Goal: Information Seeking & Learning: Learn about a topic

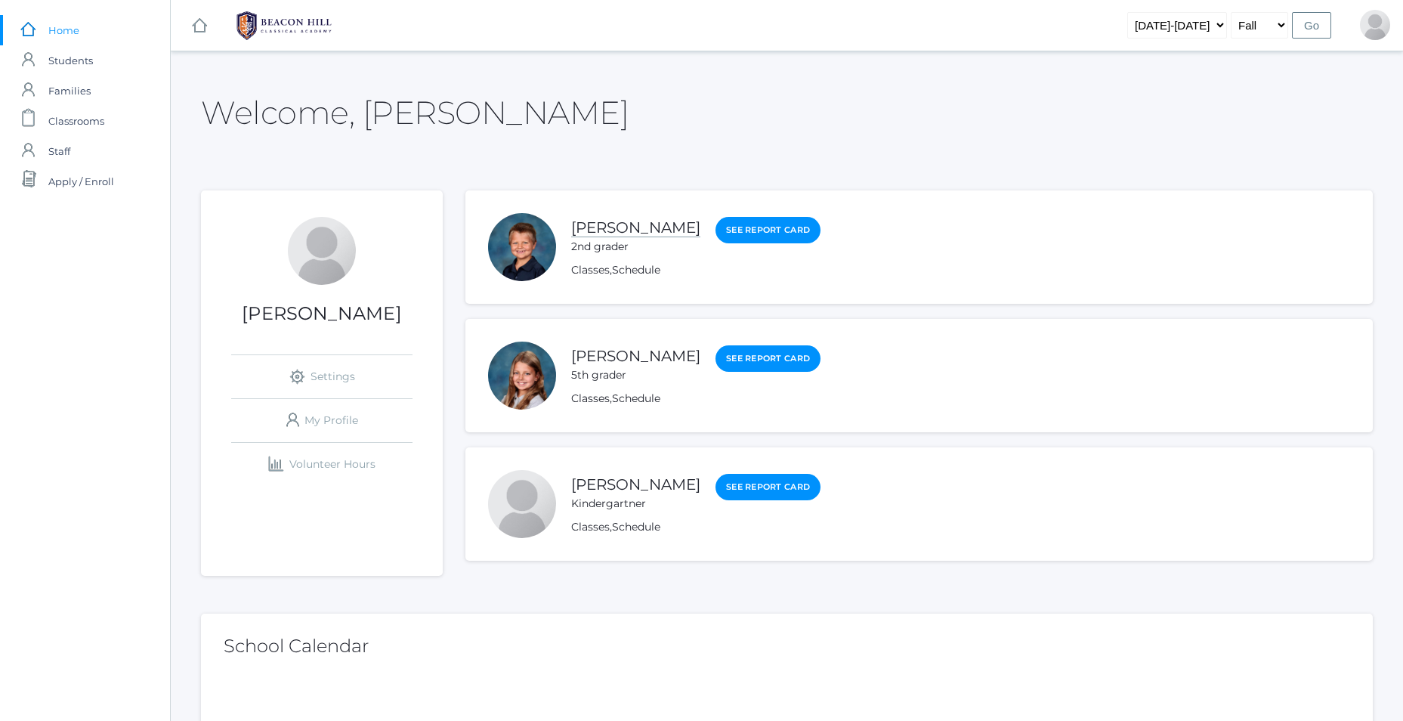
click at [605, 228] on link "[PERSON_NAME]" at bounding box center [635, 227] width 129 height 19
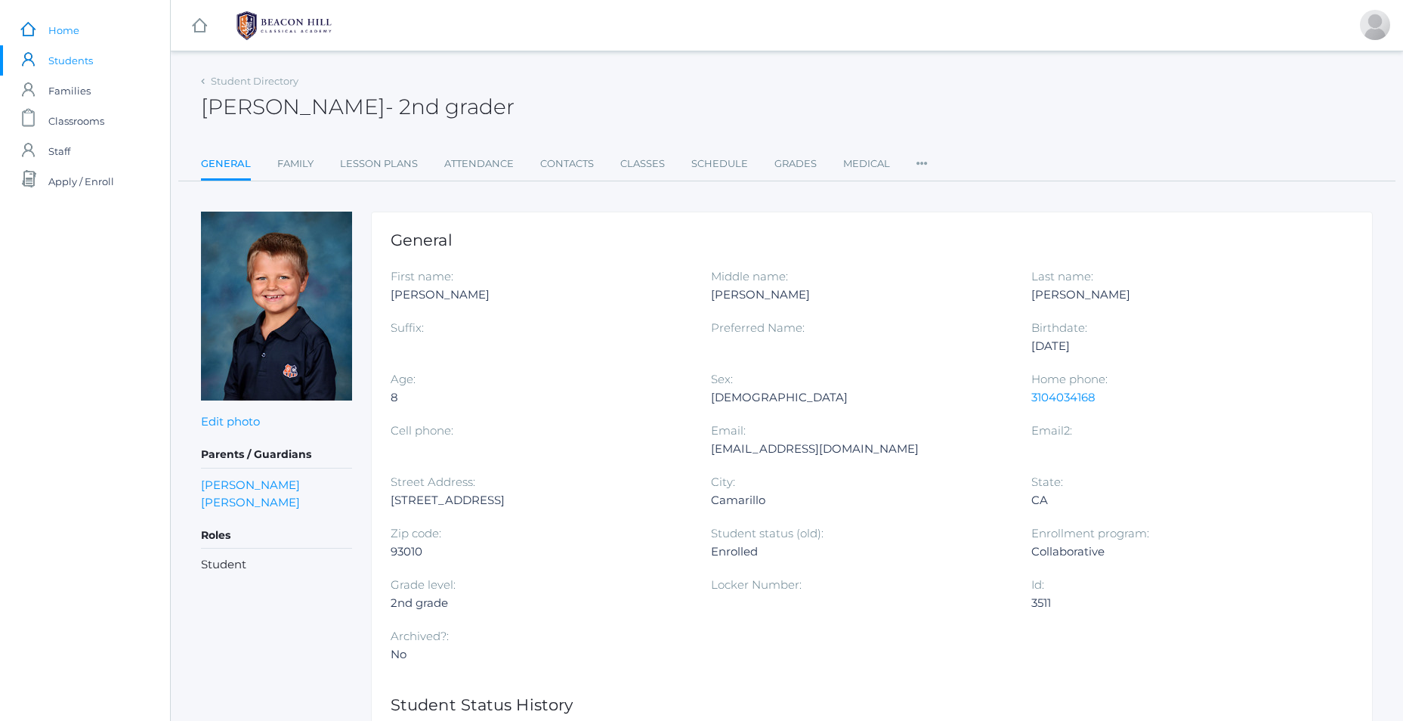
click at [76, 30] on span "Home" at bounding box center [63, 30] width 31 height 30
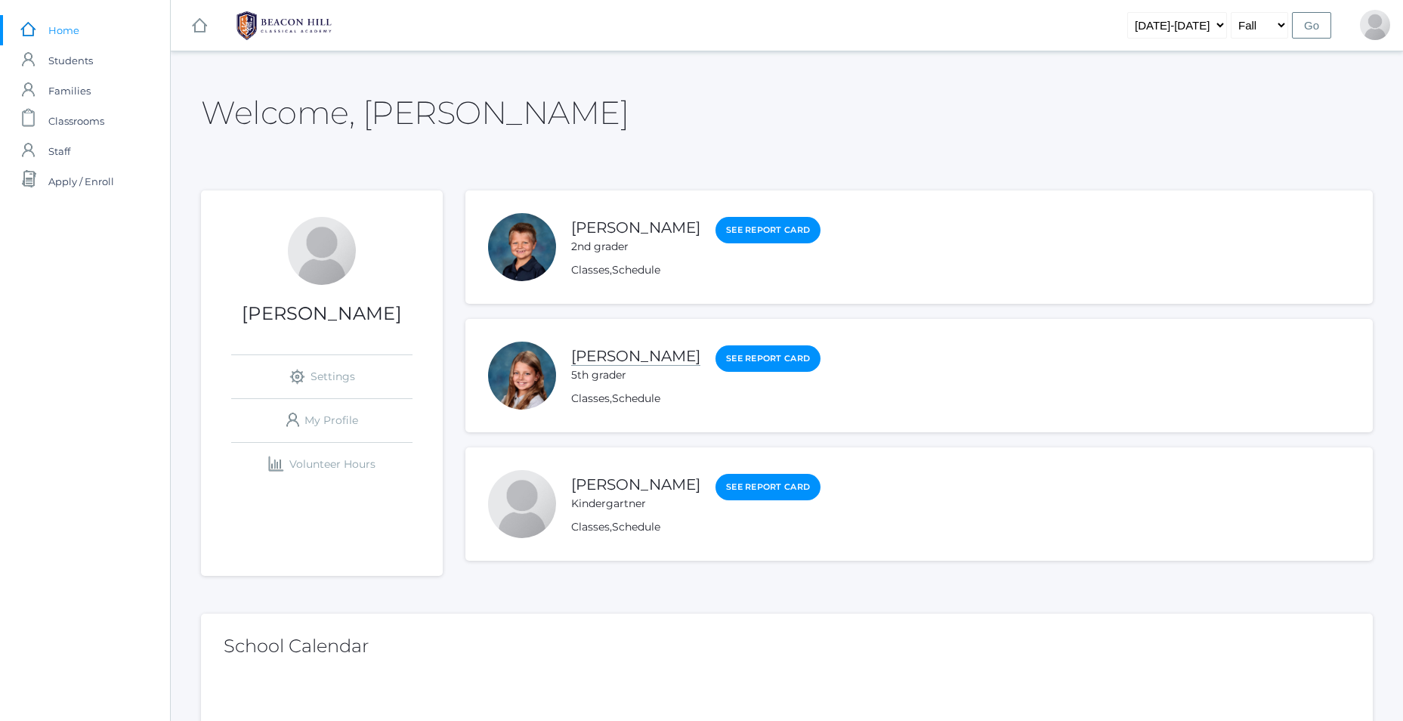
click at [648, 362] on link "[PERSON_NAME]" at bounding box center [635, 356] width 129 height 19
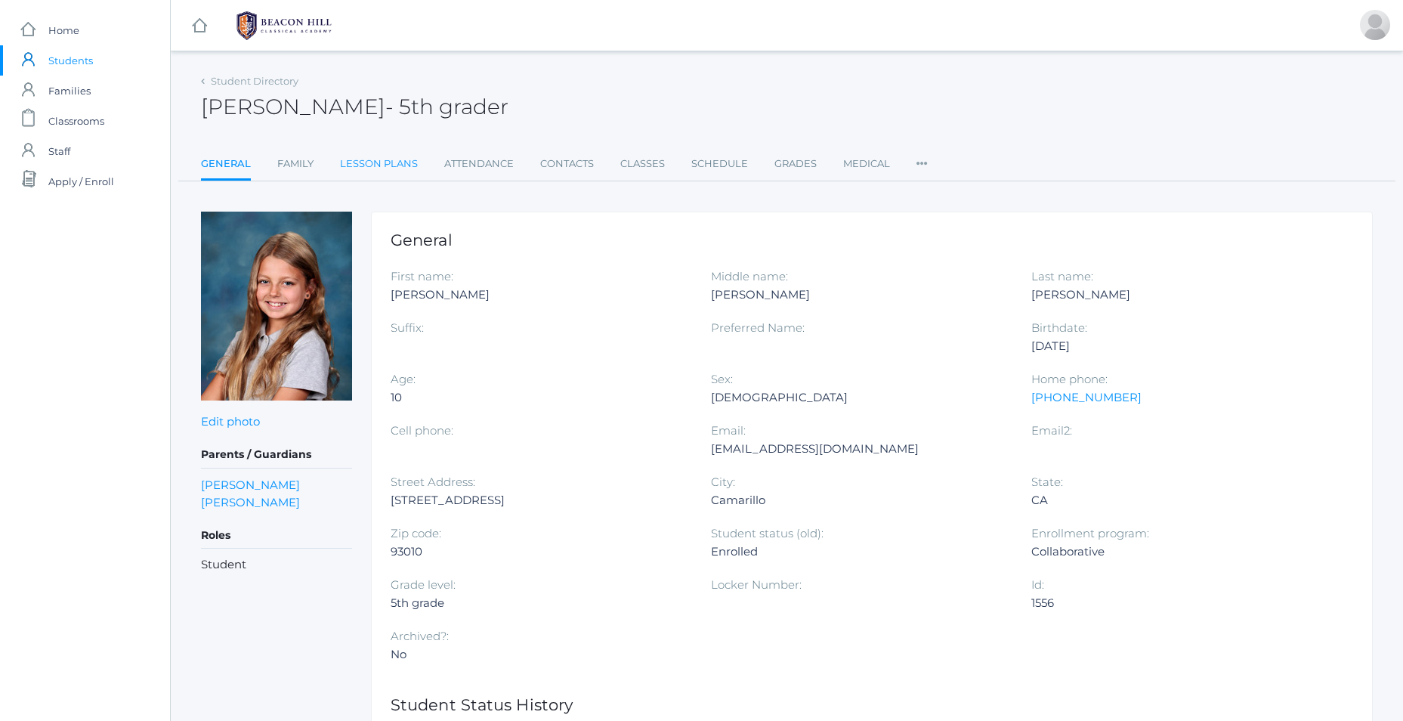
click at [394, 158] on link "Lesson Plans" at bounding box center [379, 164] width 78 height 30
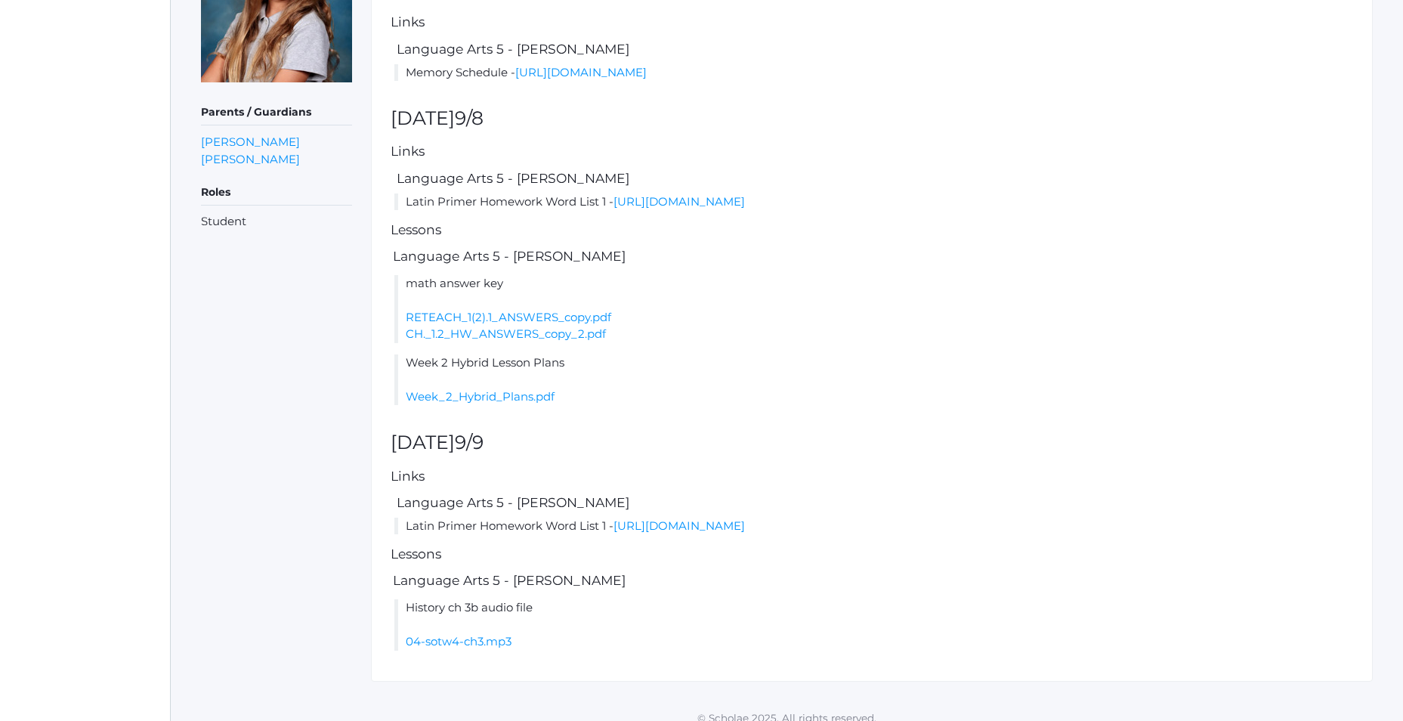
scroll to position [333, 0]
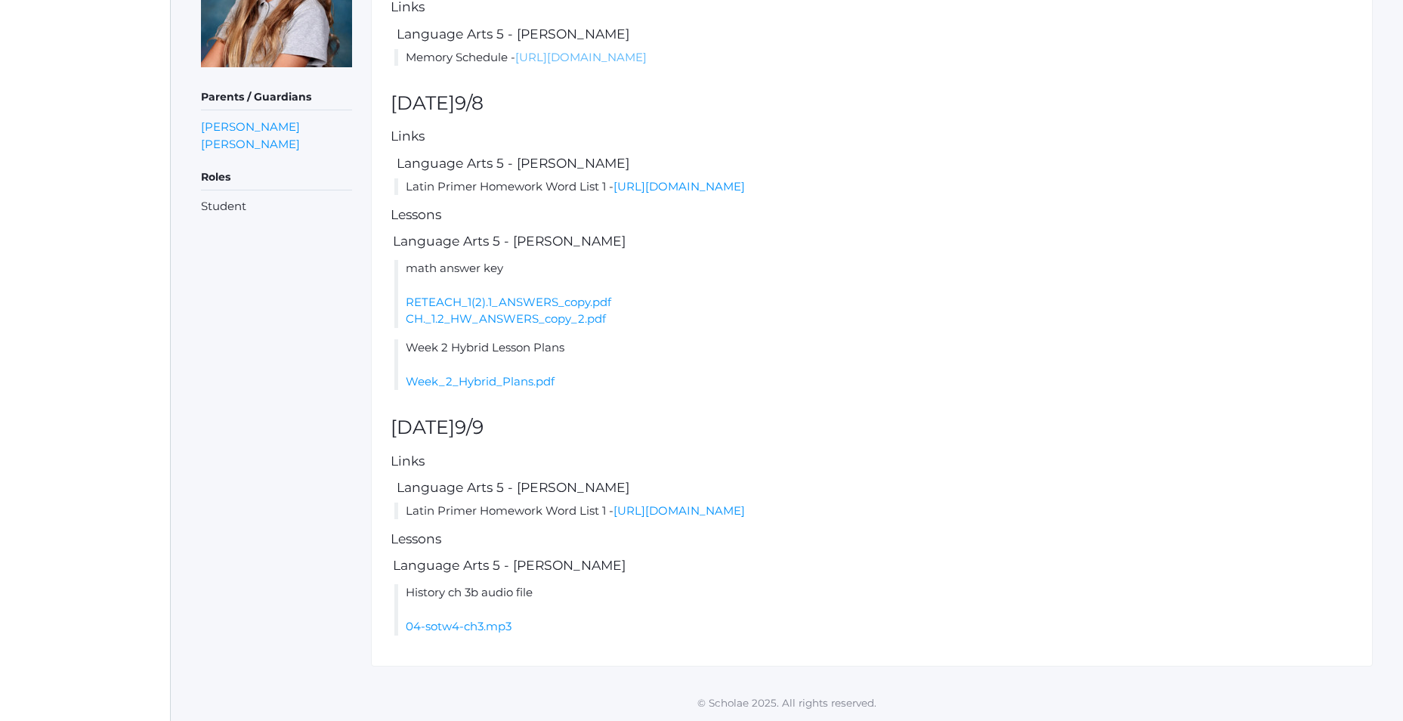
click at [647, 63] on link "[URL][DOMAIN_NAME]" at bounding box center [580, 57] width 131 height 14
click at [490, 385] on link "Week_2_Hybrid_Plans.pdf" at bounding box center [480, 381] width 149 height 14
click at [683, 190] on link "[URL][DOMAIN_NAME]" at bounding box center [679, 186] width 131 height 14
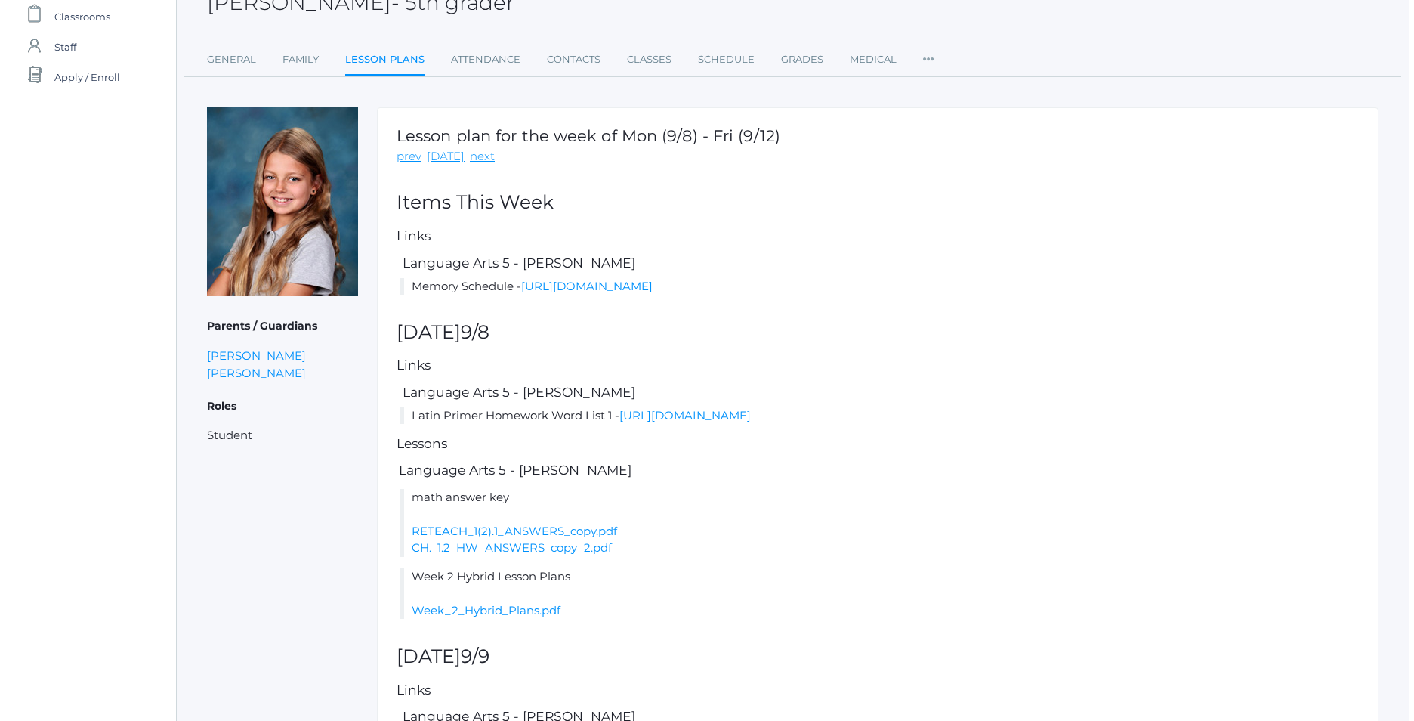
scroll to position [0, 0]
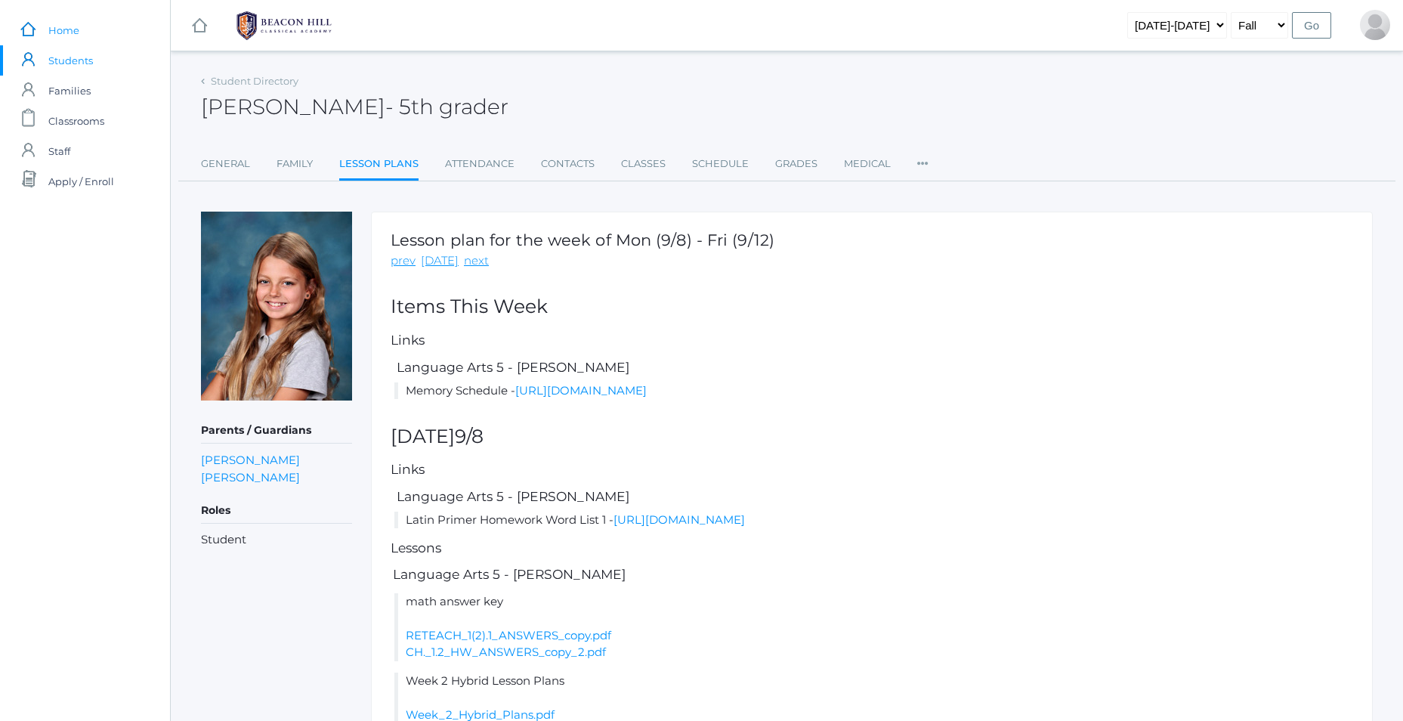
click at [51, 30] on span "Home" at bounding box center [63, 30] width 31 height 30
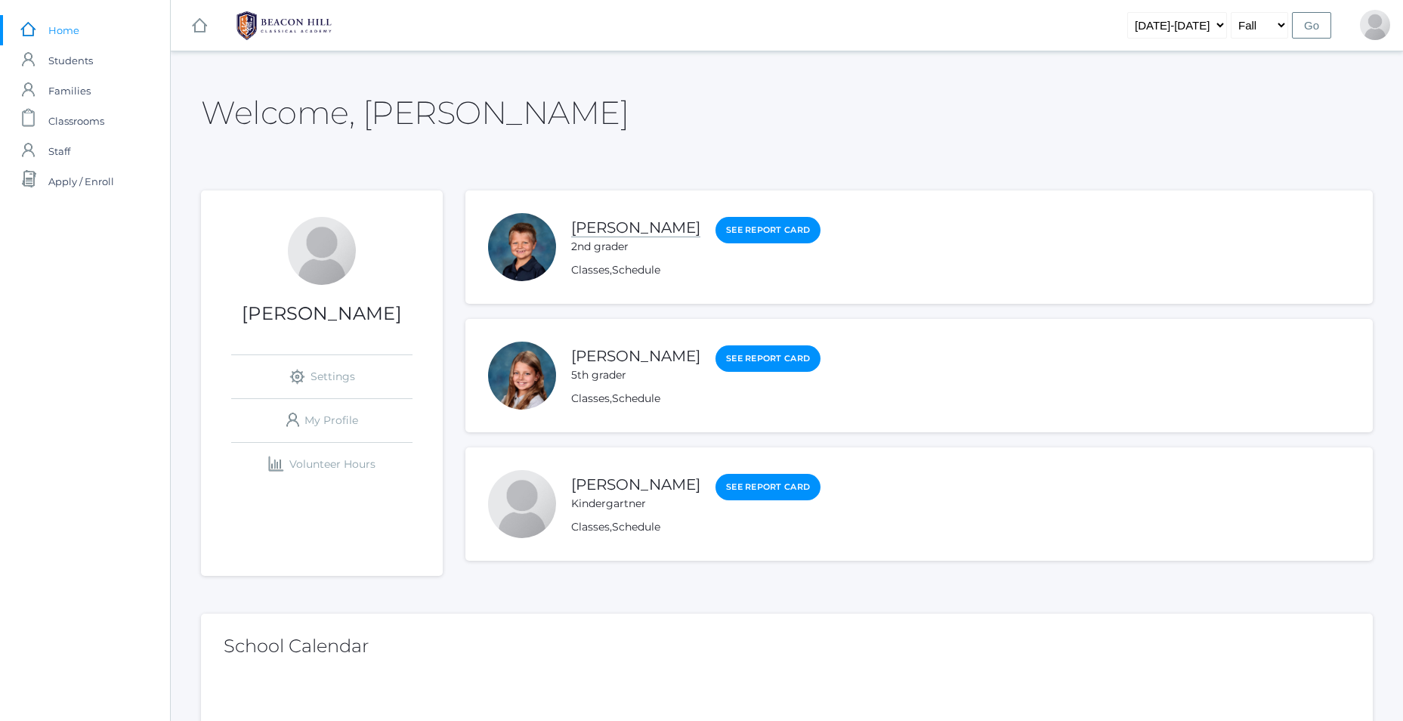
click at [629, 227] on link "[PERSON_NAME]" at bounding box center [635, 227] width 129 height 19
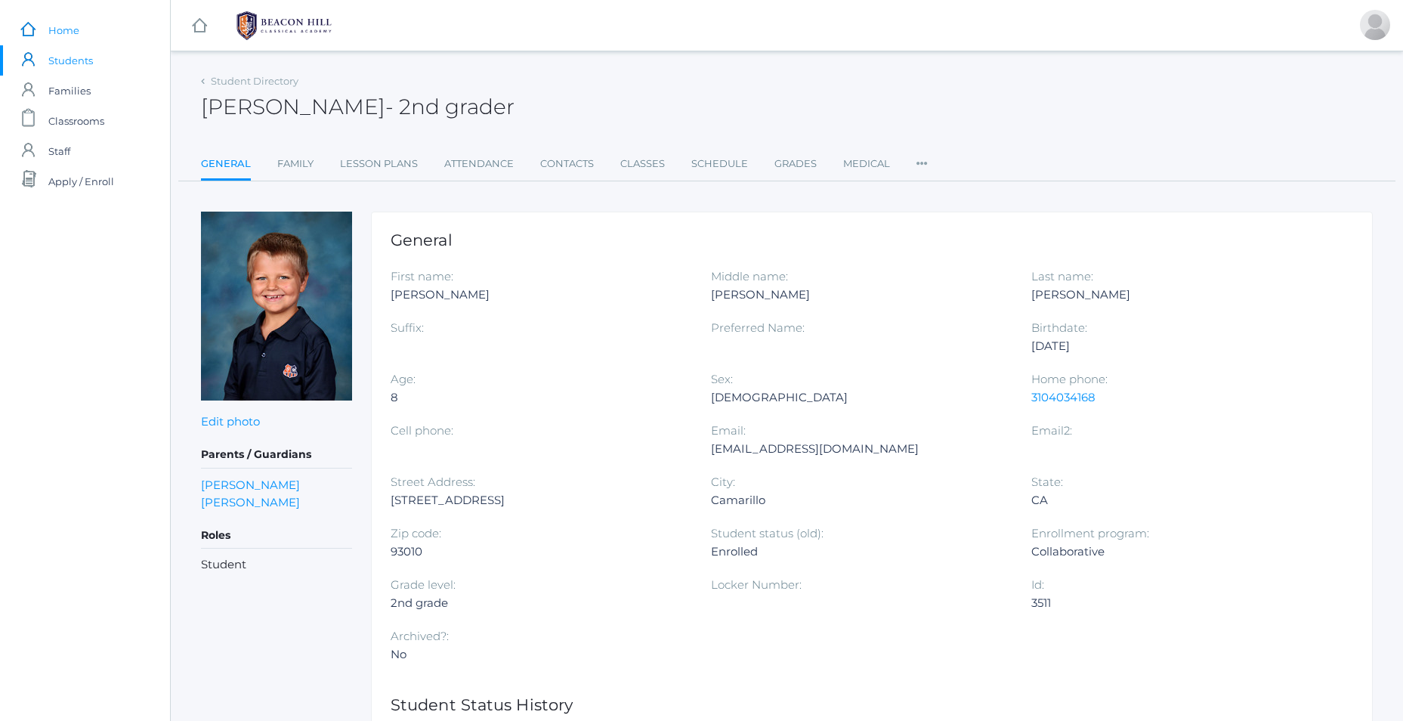
click at [59, 26] on span "Home" at bounding box center [63, 30] width 31 height 30
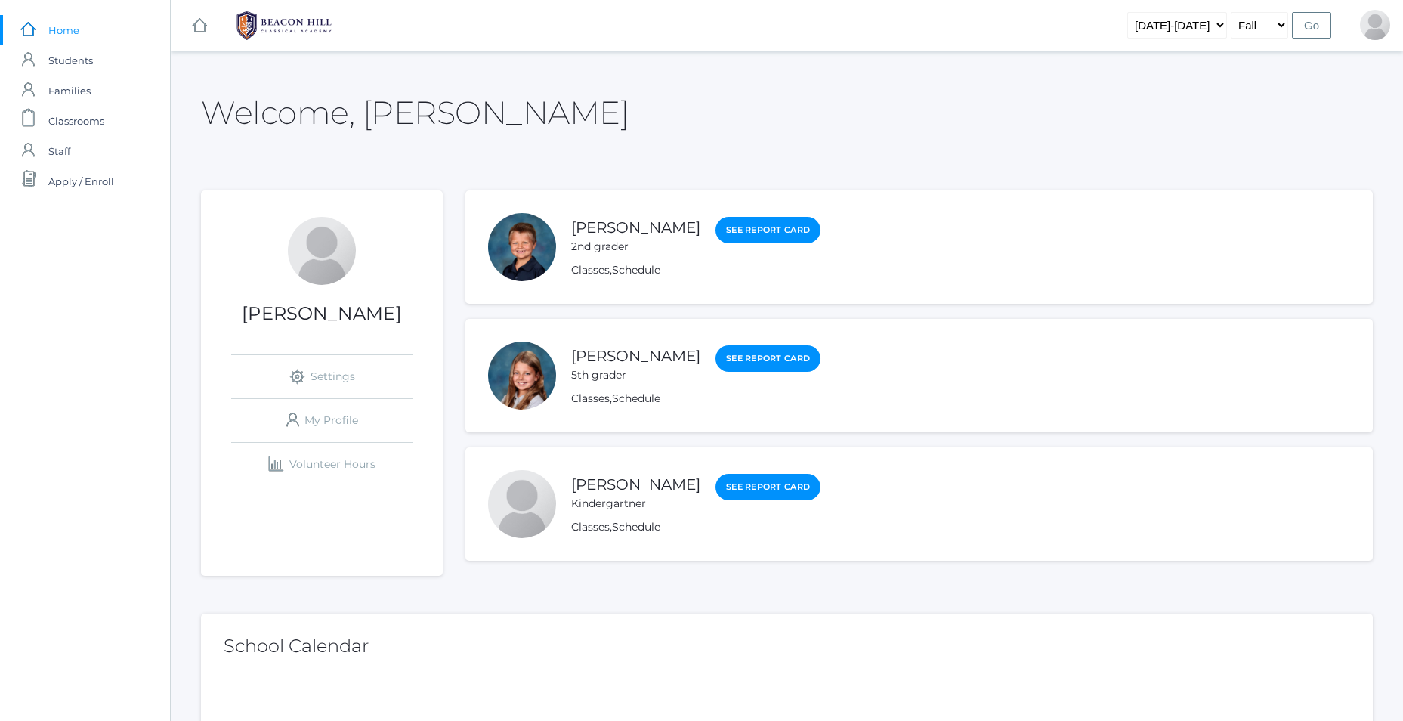
click at [584, 228] on link "[PERSON_NAME]" at bounding box center [635, 227] width 129 height 19
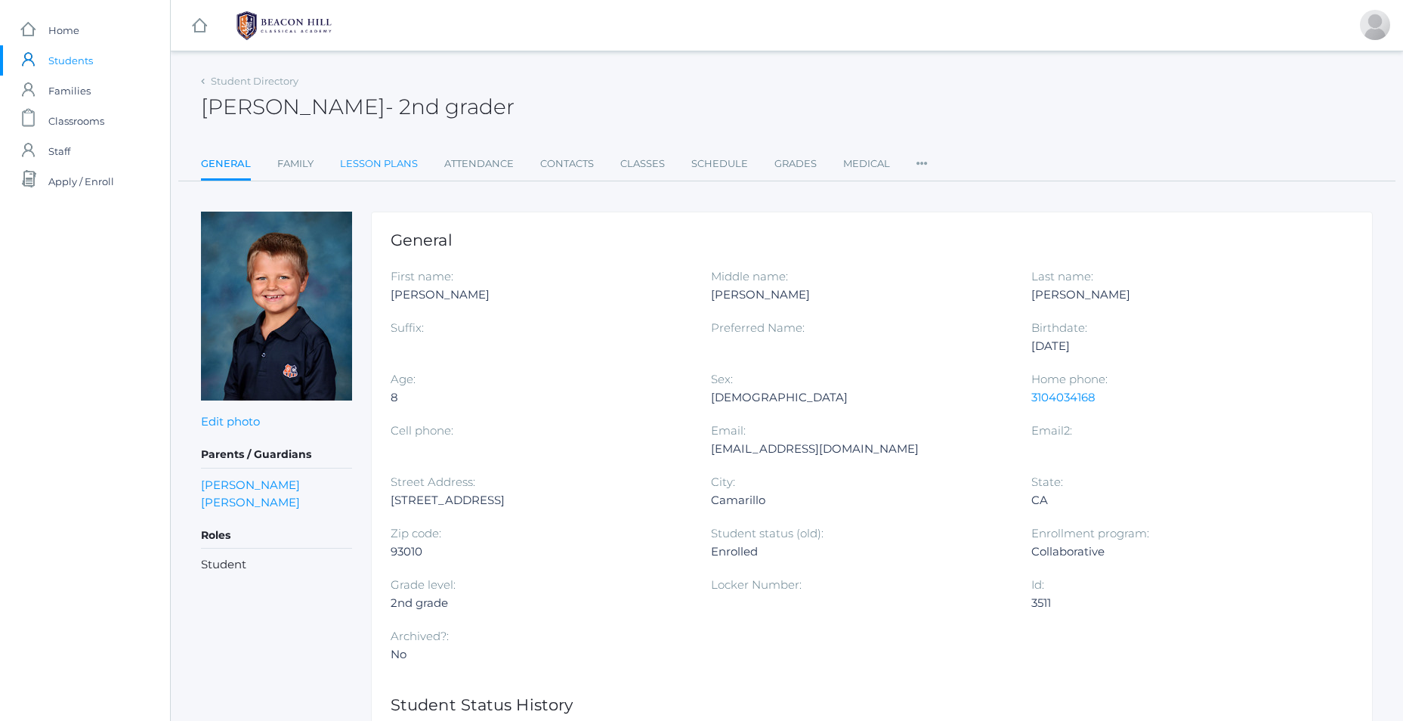
click at [381, 167] on link "Lesson Plans" at bounding box center [379, 164] width 78 height 30
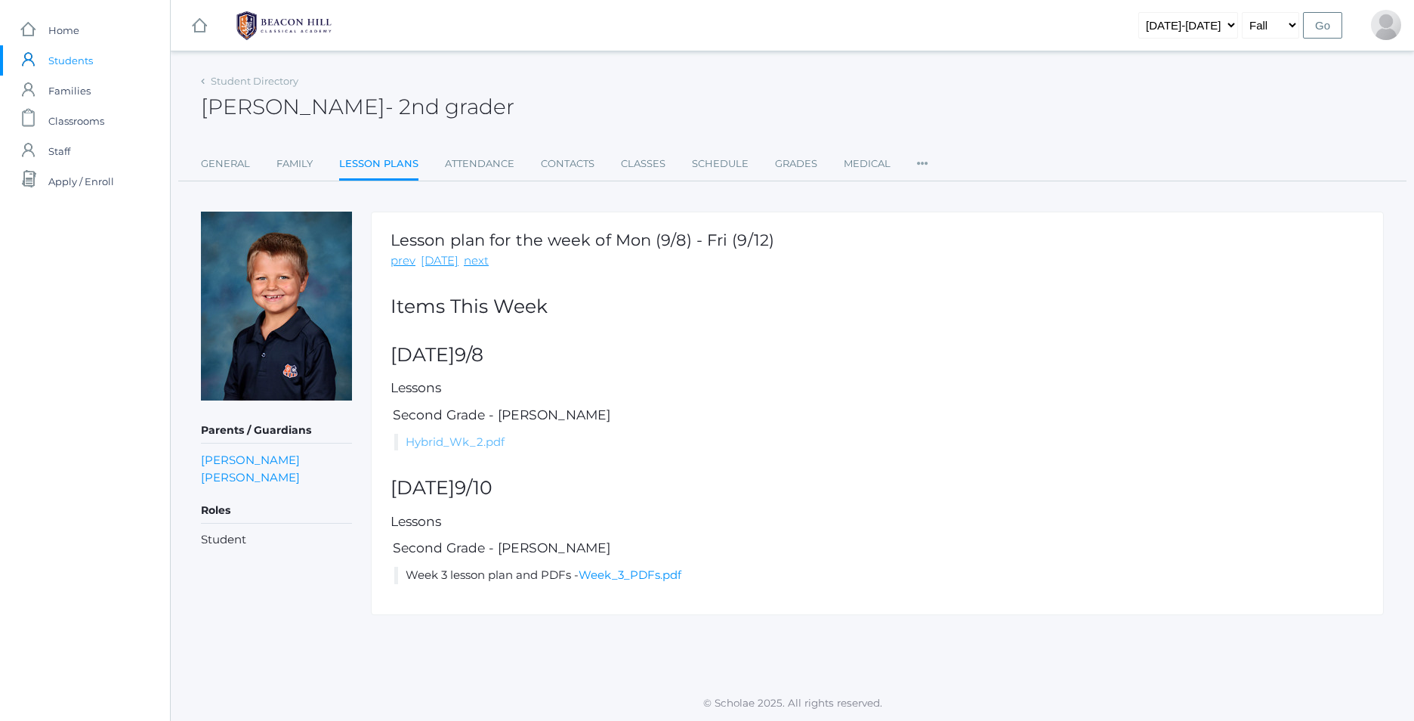
click at [459, 439] on link "Hybrid_Wk_2.pdf" at bounding box center [455, 441] width 99 height 14
click at [58, 24] on span "Home" at bounding box center [63, 30] width 31 height 30
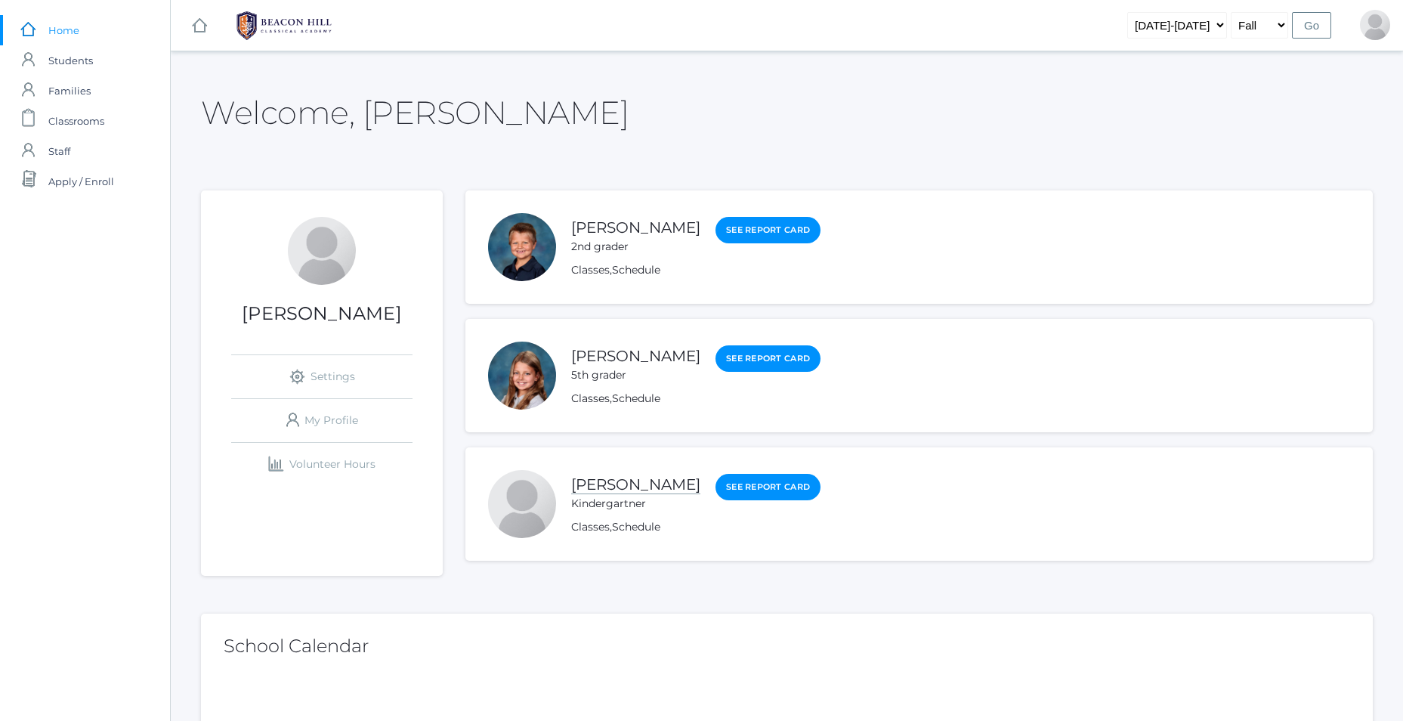
click at [612, 486] on link "[PERSON_NAME]" at bounding box center [635, 484] width 129 height 19
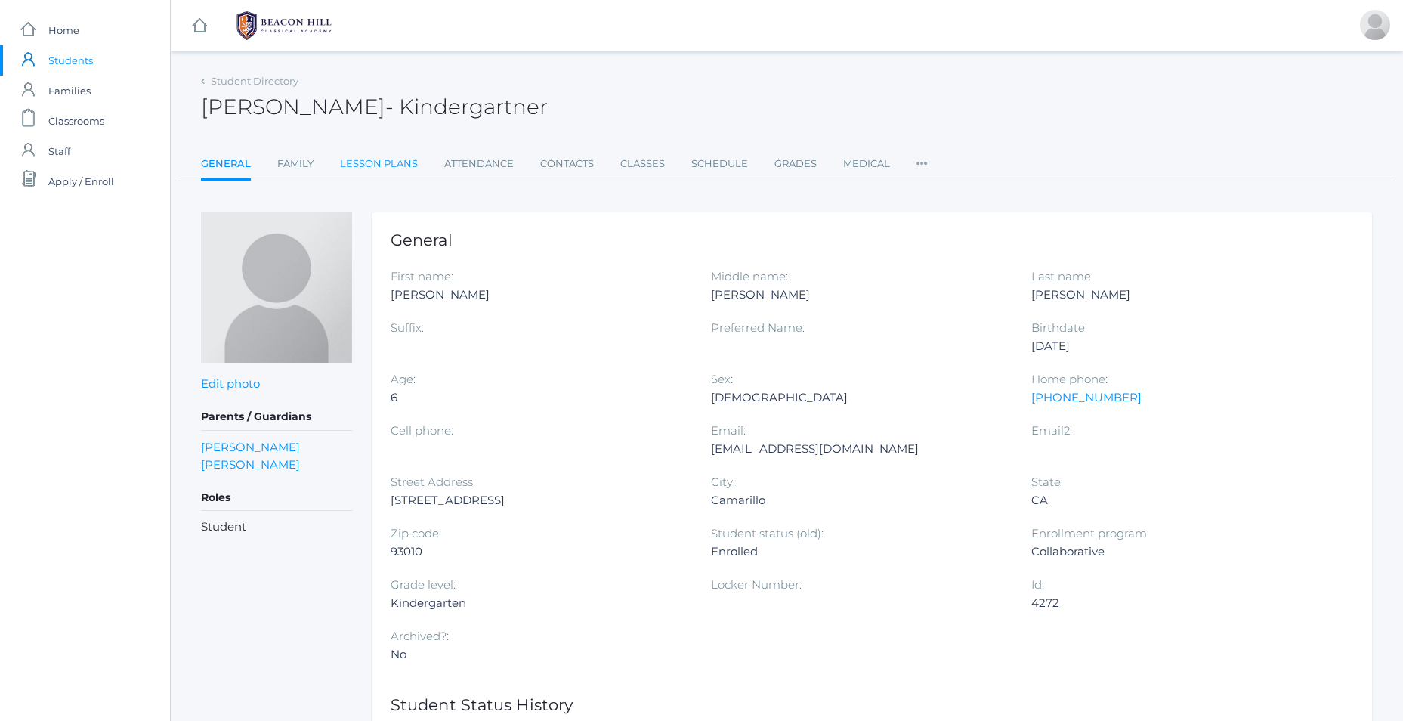
click at [375, 164] on link "Lesson Plans" at bounding box center [379, 164] width 78 height 30
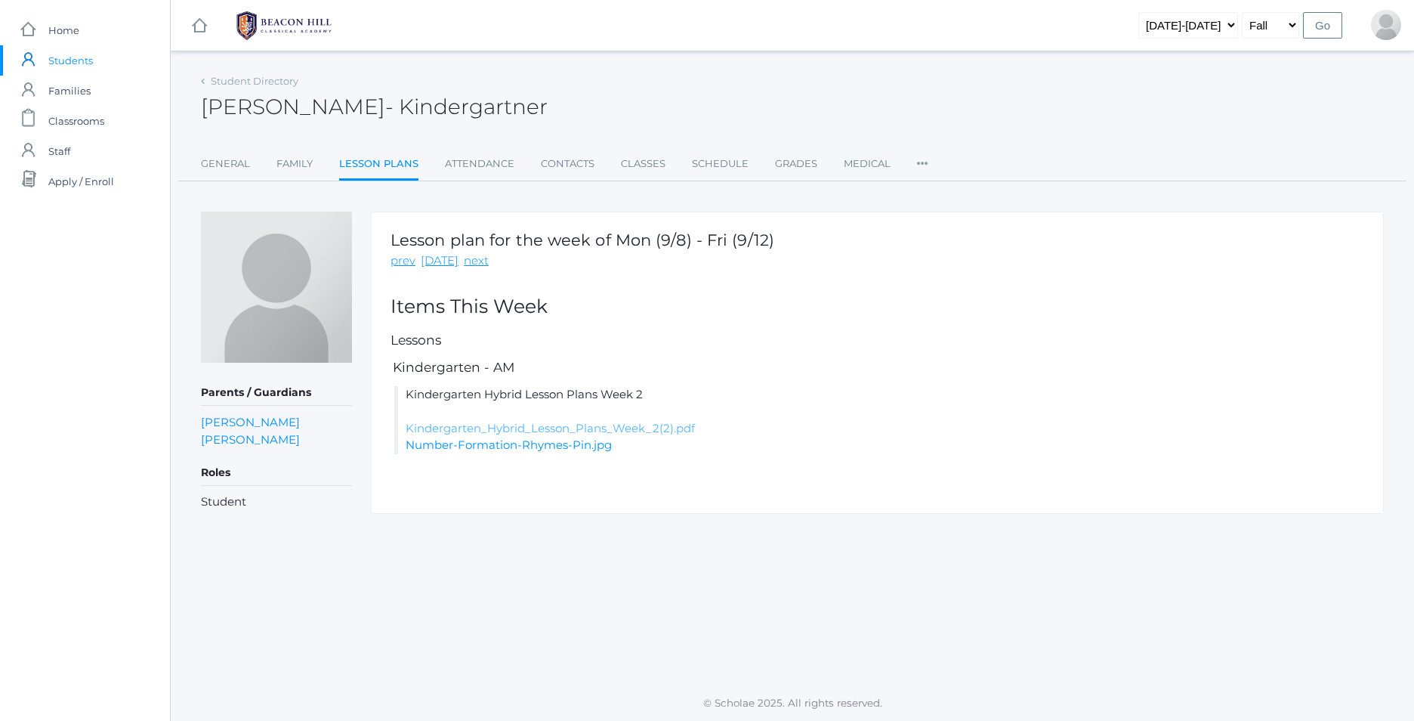
click at [479, 428] on link "Kindergarten_Hybrid_Lesson_Plans_Week_2(2).pdf" at bounding box center [550, 428] width 289 height 14
